Goal: Use online tool/utility: Utilize a website feature to perform a specific function

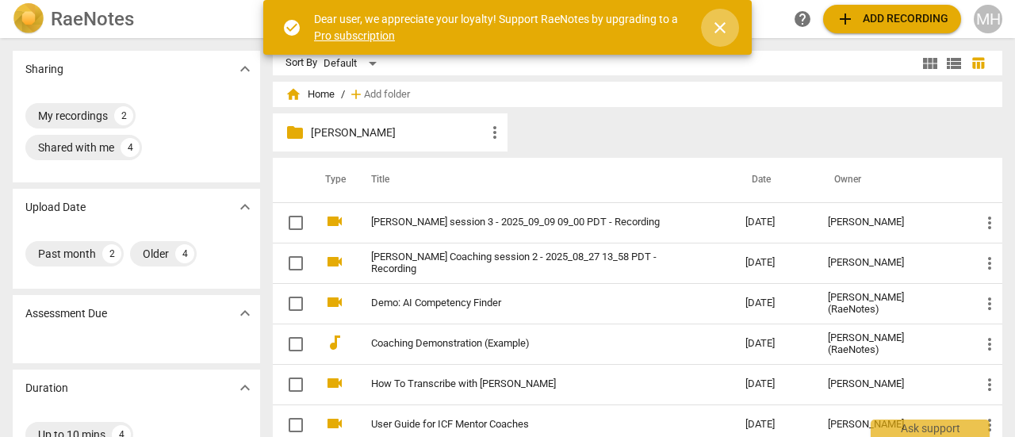
click at [716, 33] on span "close" at bounding box center [719, 27] width 19 height 19
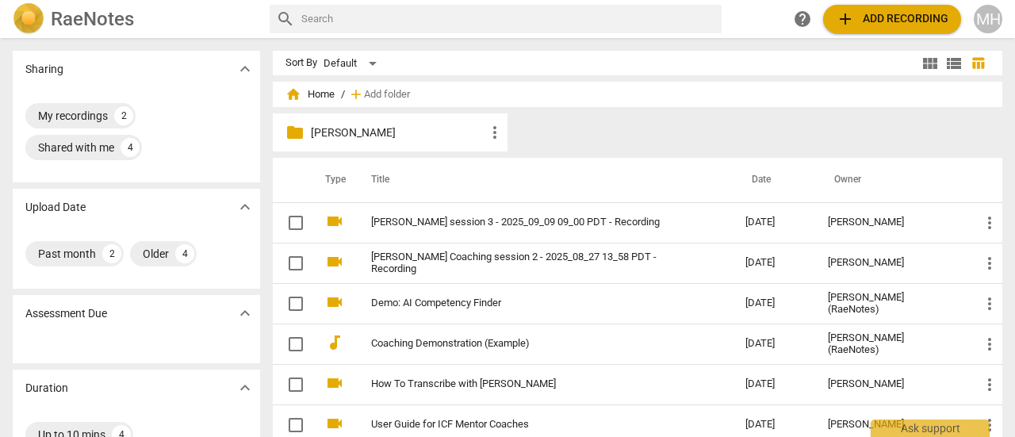
click at [888, 10] on span "add Add recording" at bounding box center [892, 19] width 113 height 19
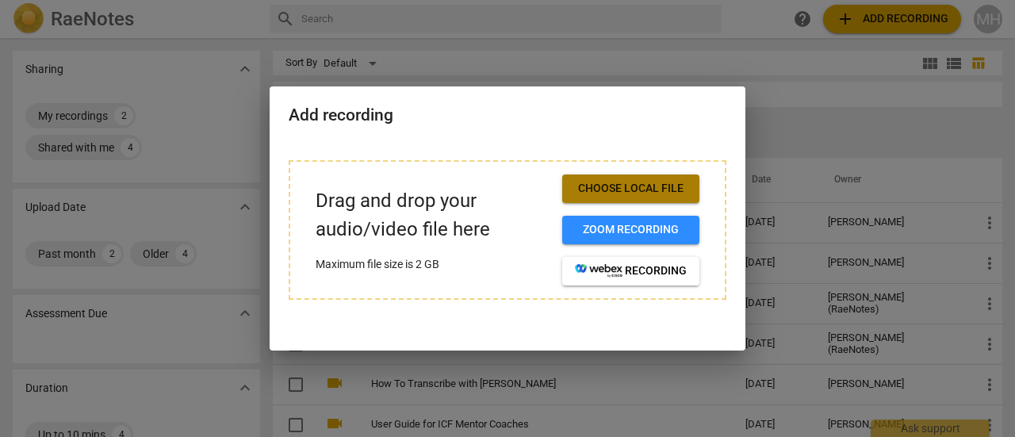
click at [588, 178] on button "Choose local file" at bounding box center [630, 188] width 137 height 29
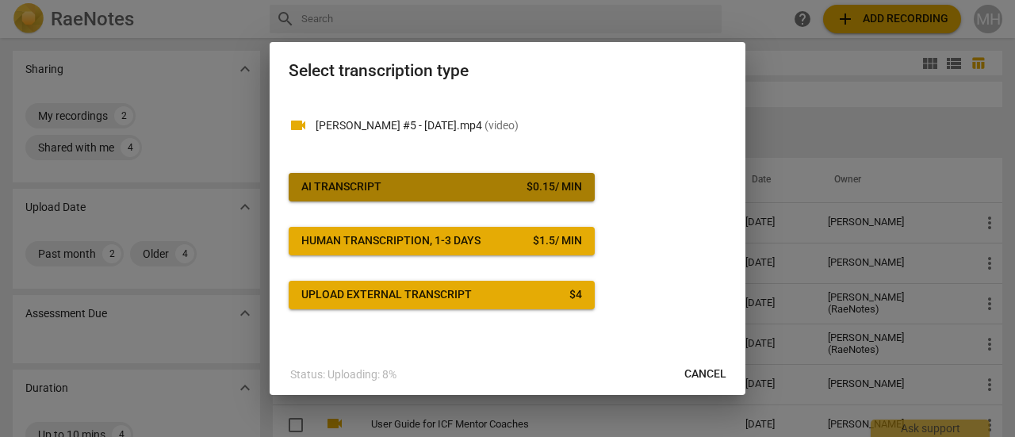
click at [368, 177] on button "AI Transcript $ 0.15 / min" at bounding box center [442, 187] width 306 height 29
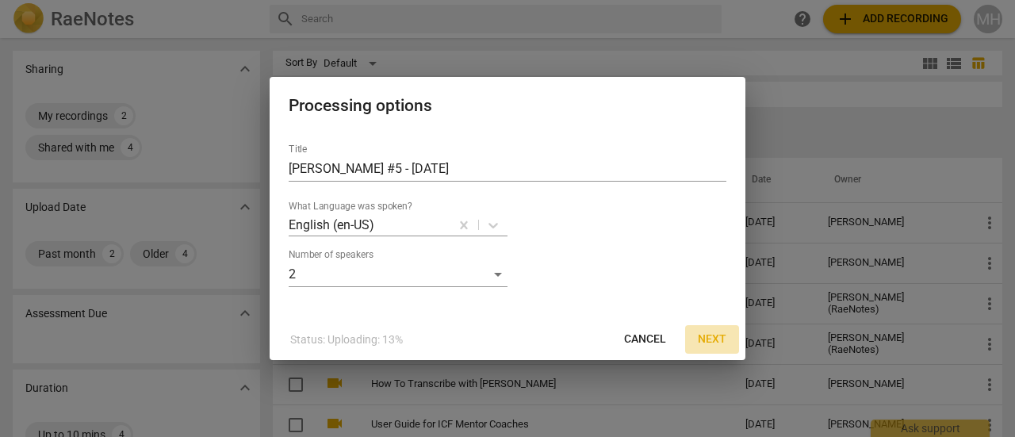
click at [702, 340] on span "Next" at bounding box center [712, 339] width 29 height 16
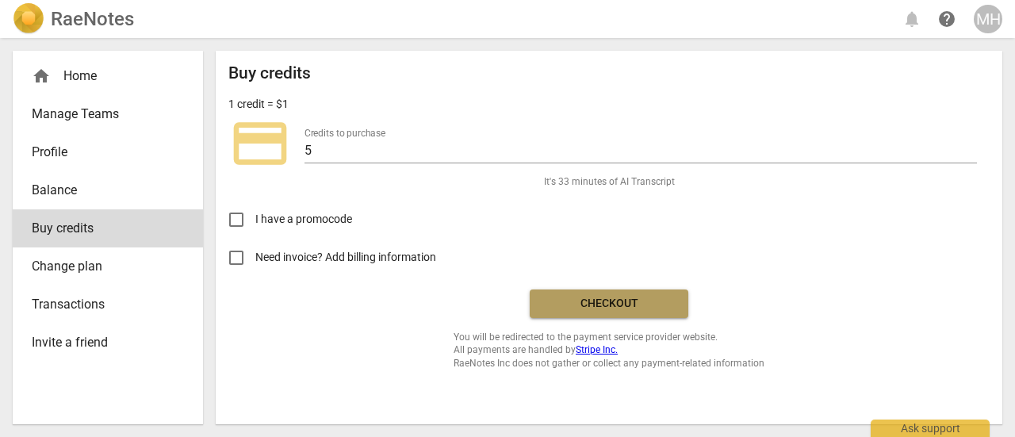
click at [562, 306] on span "Checkout" at bounding box center [608, 304] width 133 height 16
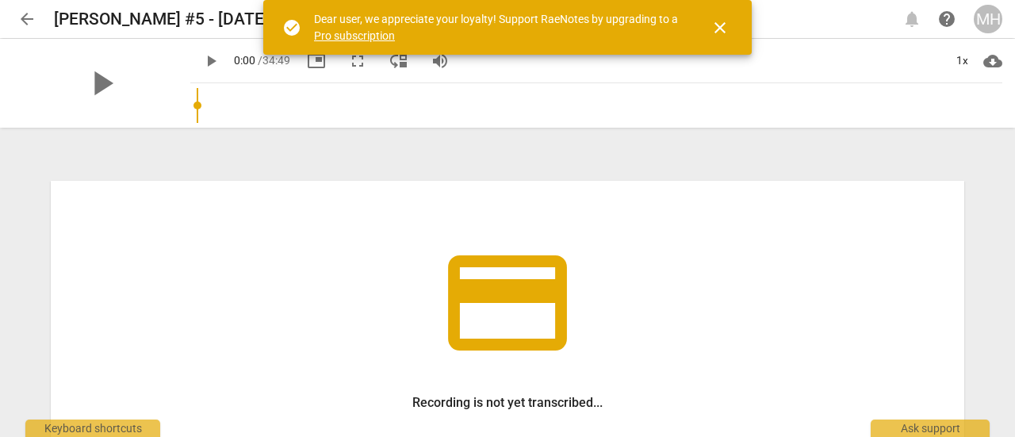
click at [715, 31] on span "close" at bounding box center [719, 27] width 19 height 19
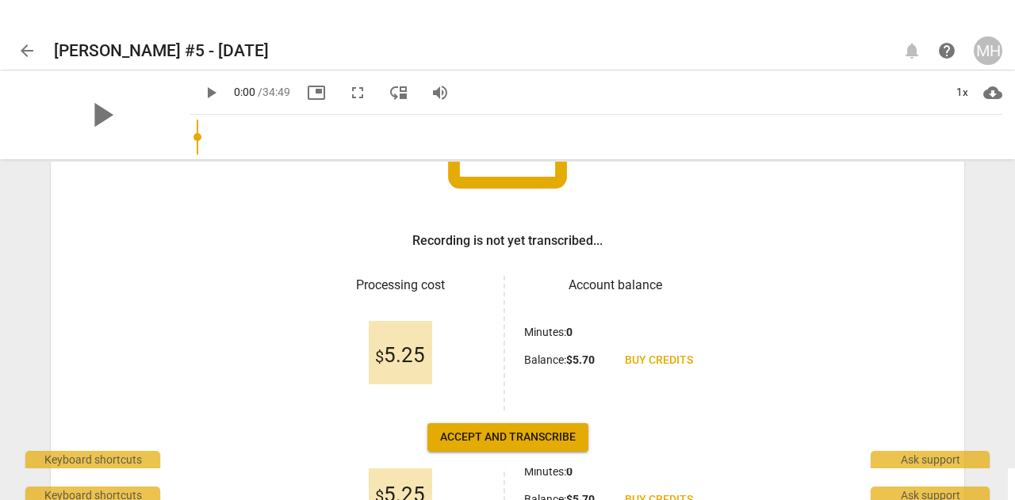
scroll to position [277, 0]
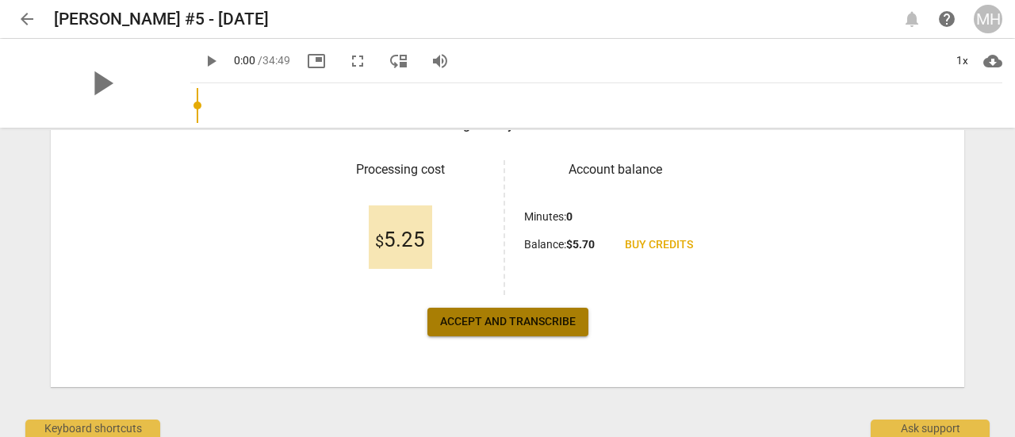
click at [497, 323] on span "Accept and transcribe" at bounding box center [508, 322] width 136 height 16
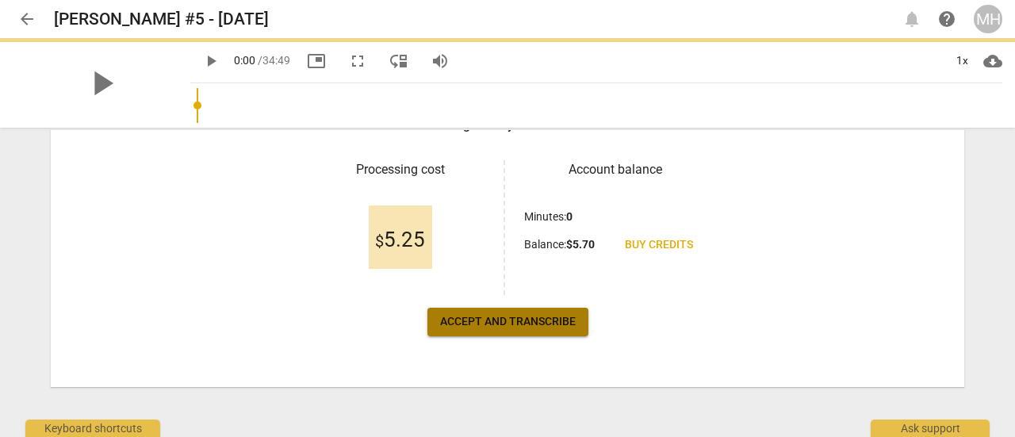
click at [497, 323] on span "Accept and transcribe" at bounding box center [508, 322] width 136 height 16
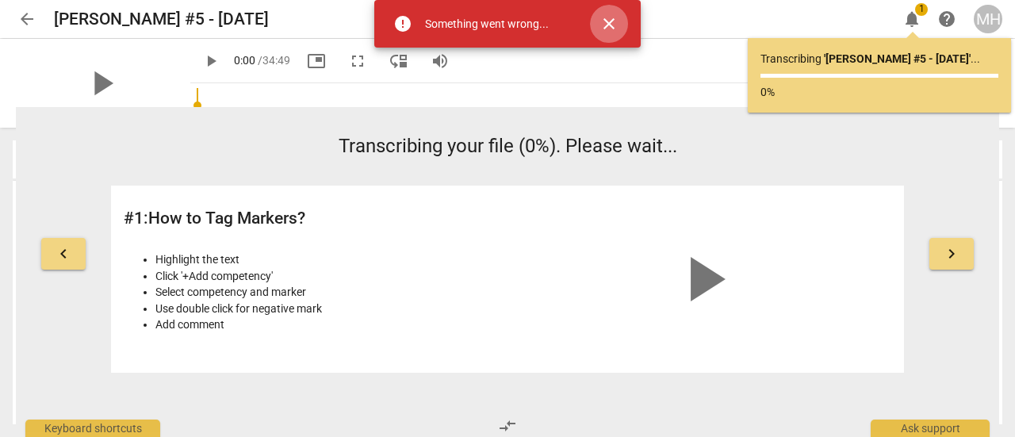
click at [611, 13] on button "close" at bounding box center [609, 24] width 38 height 38
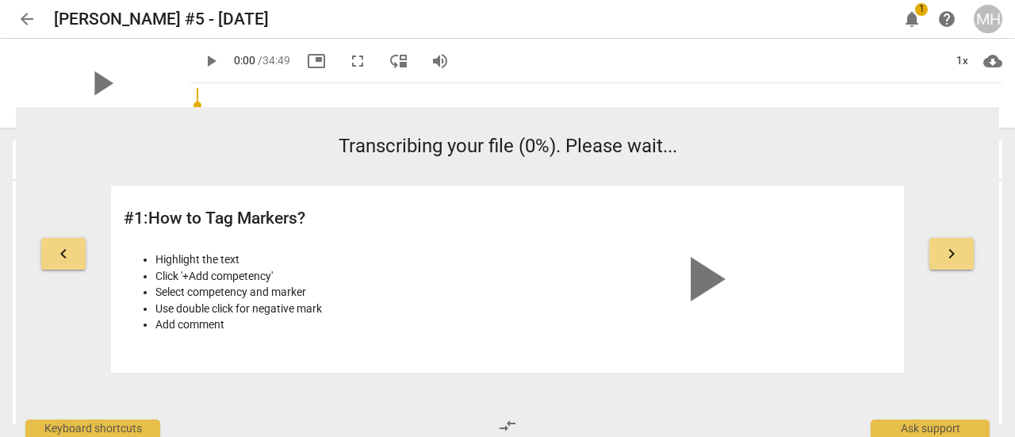
click at [572, 393] on div "keyboard_arrow_left Transcribing your file (0%). Please wait... # 1 : How to Ta…" at bounding box center [507, 269] width 983 height 325
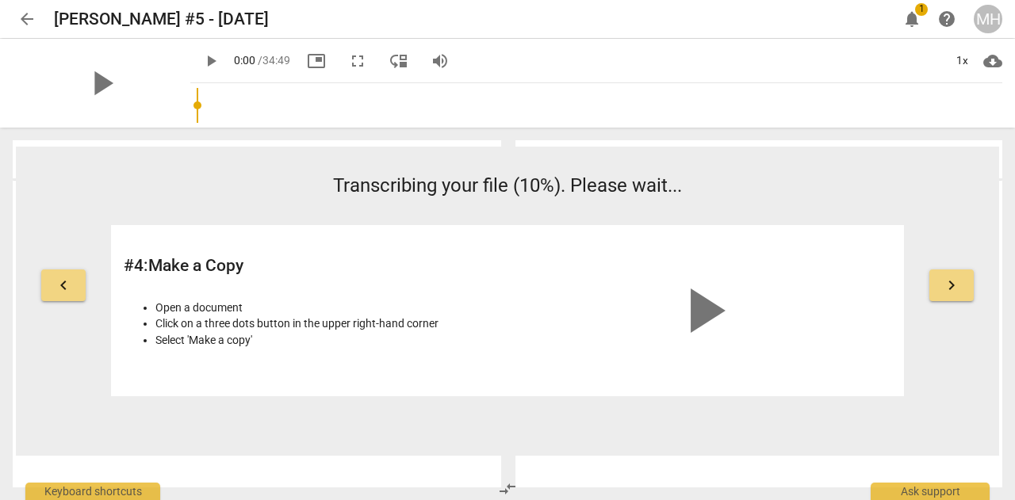
click at [68, 294] on span "keyboard_arrow_left" at bounding box center [63, 285] width 19 height 19
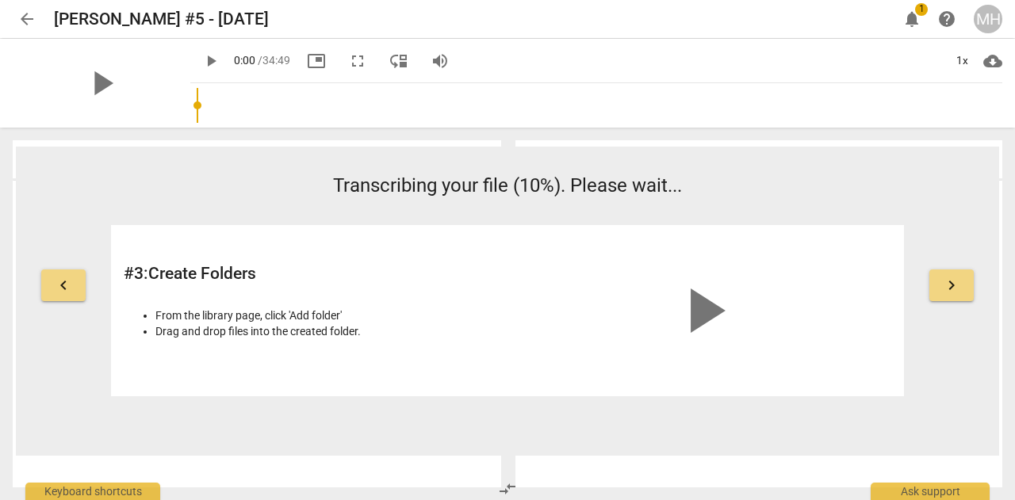
click at [68, 294] on span "keyboard_arrow_left" at bounding box center [63, 285] width 19 height 19
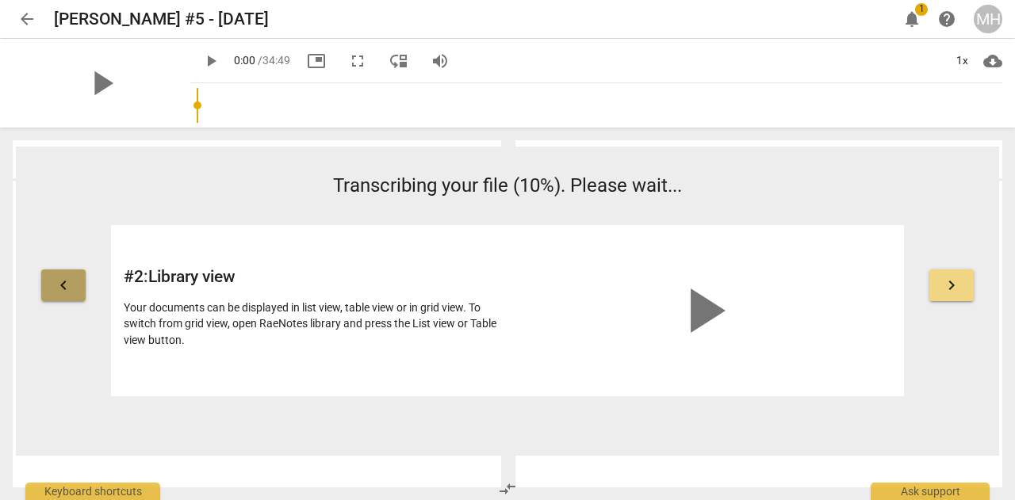
click at [68, 295] on button "keyboard_arrow_left" at bounding box center [63, 286] width 44 height 32
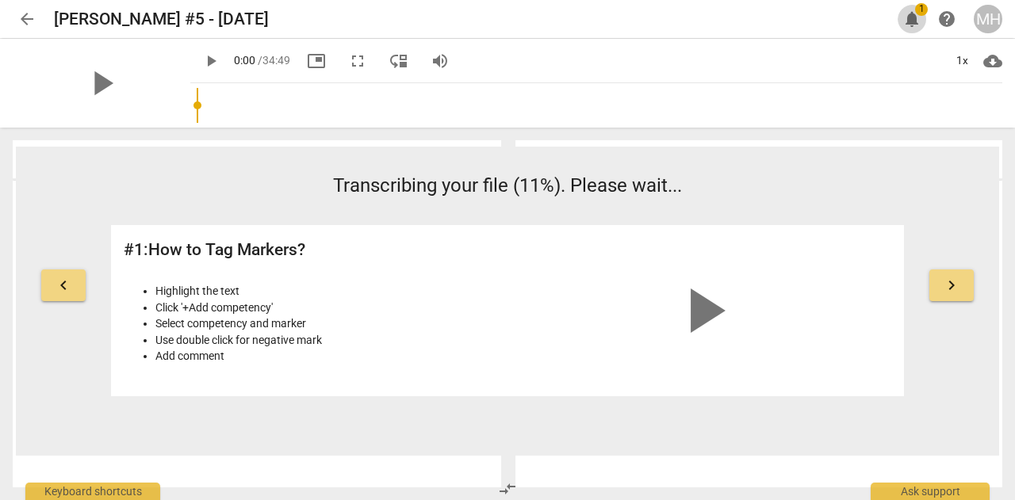
click at [909, 18] on span "notifications" at bounding box center [911, 19] width 19 height 19
